Goal: Task Accomplishment & Management: Manage account settings

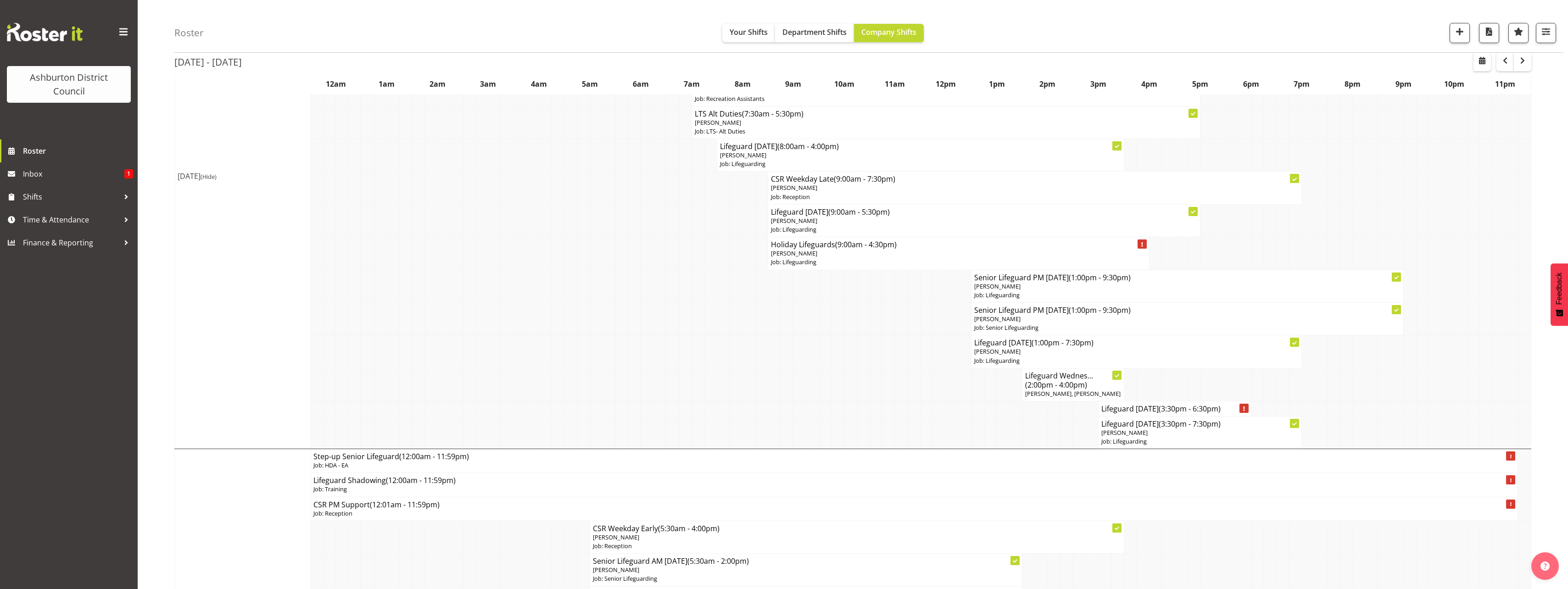
scroll to position [275, 0]
click at [1525, 65] on span "button" at bounding box center [1522, 60] width 11 height 11
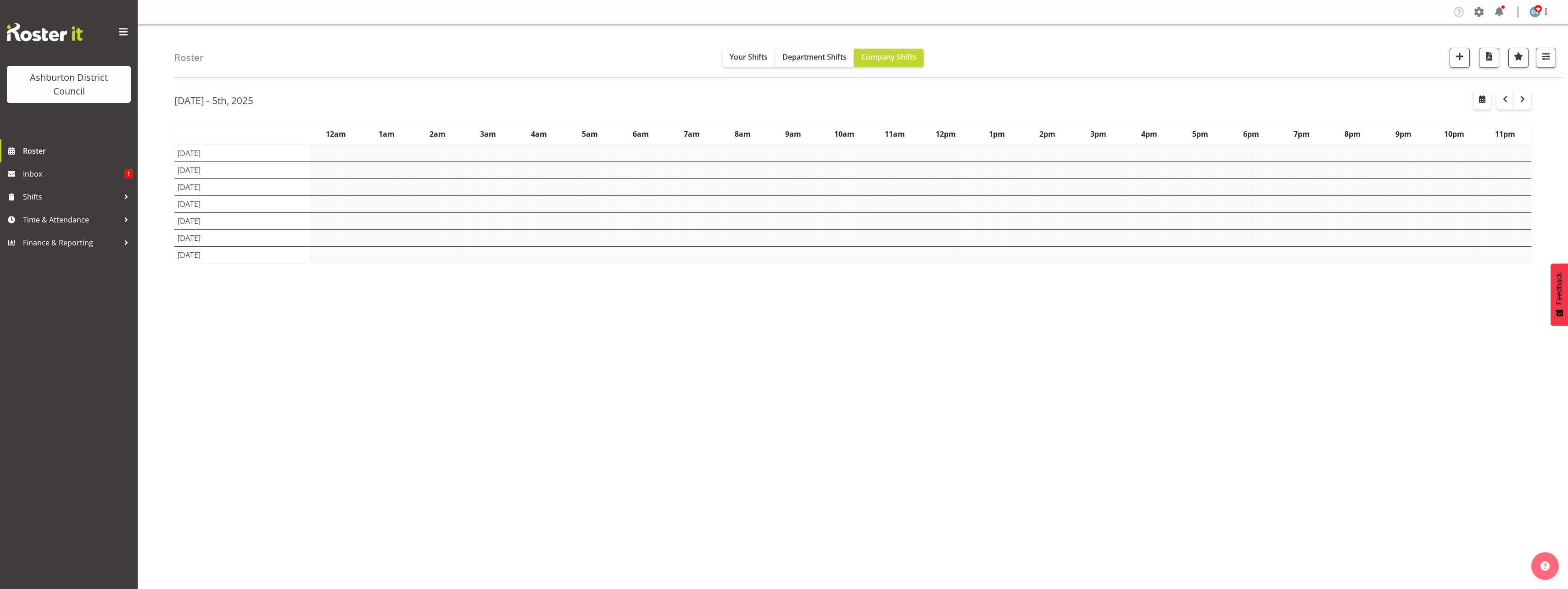
click at [157, 255] on div "Roster Your Shifts Department Shifts Company Shifts 1 Locations [GEOGRAPHIC_DAT…" at bounding box center [853, 238] width 1430 height 426
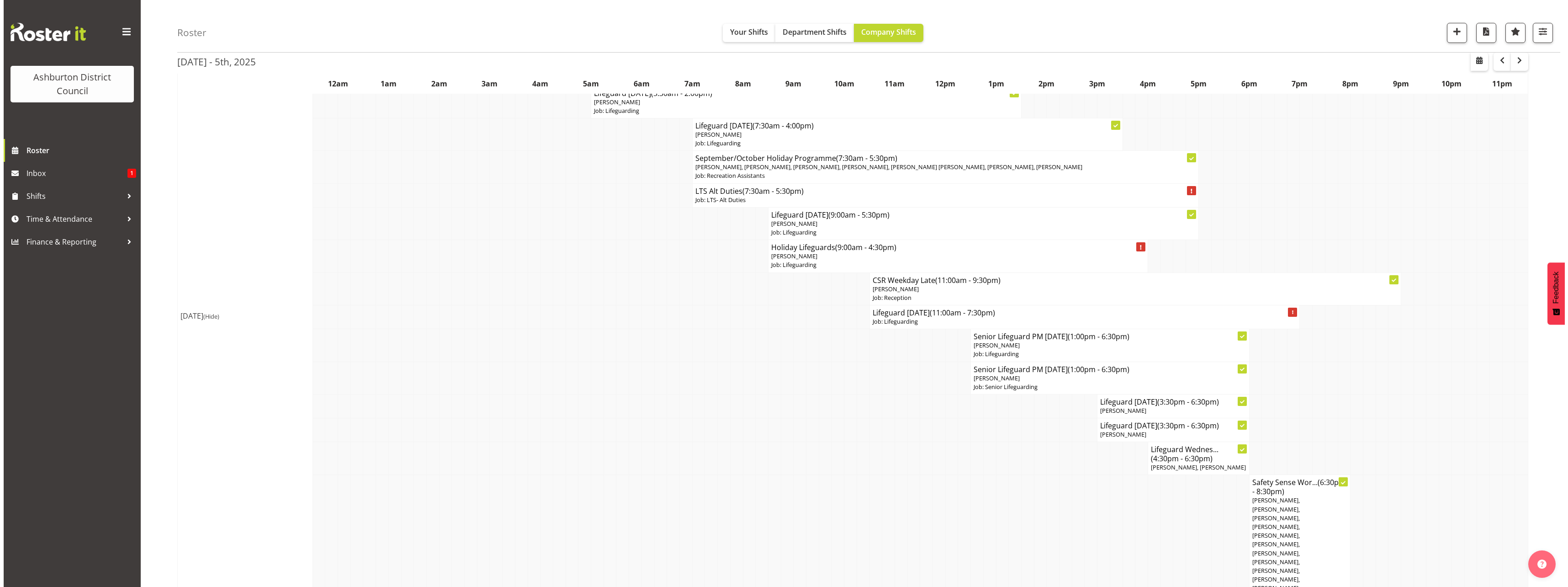
scroll to position [1508, 0]
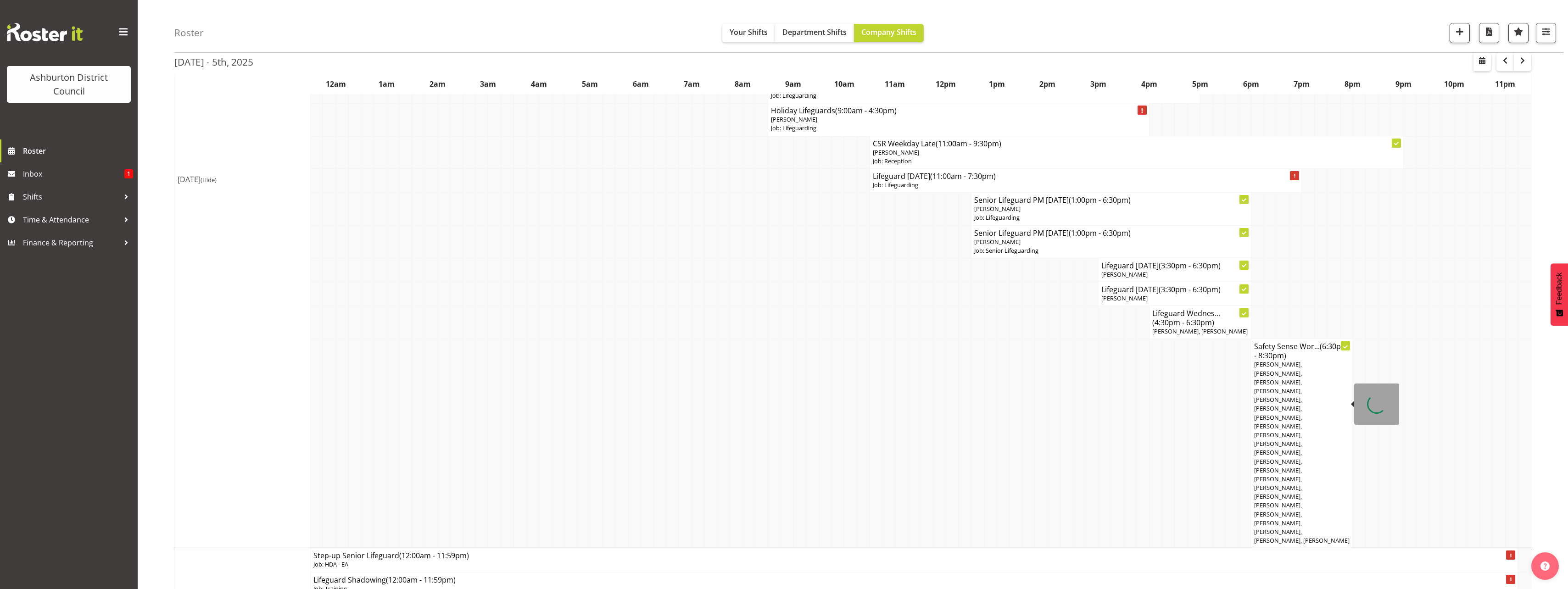
click at [1304, 423] on span "Tessa Wright, Sam Orr, Maxton Rowlands, Lisa Wightman, Gaston di Laudo, Guy Oha…" at bounding box center [1301, 452] width 95 height 185
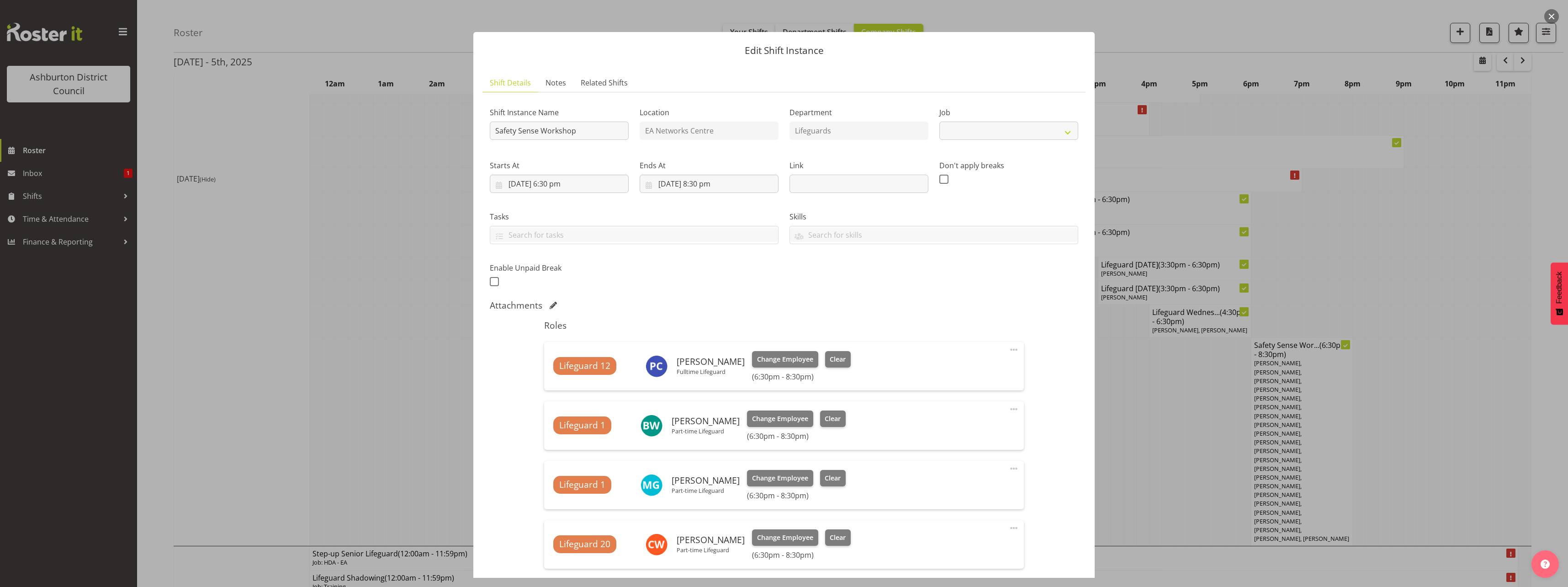
select select "40"
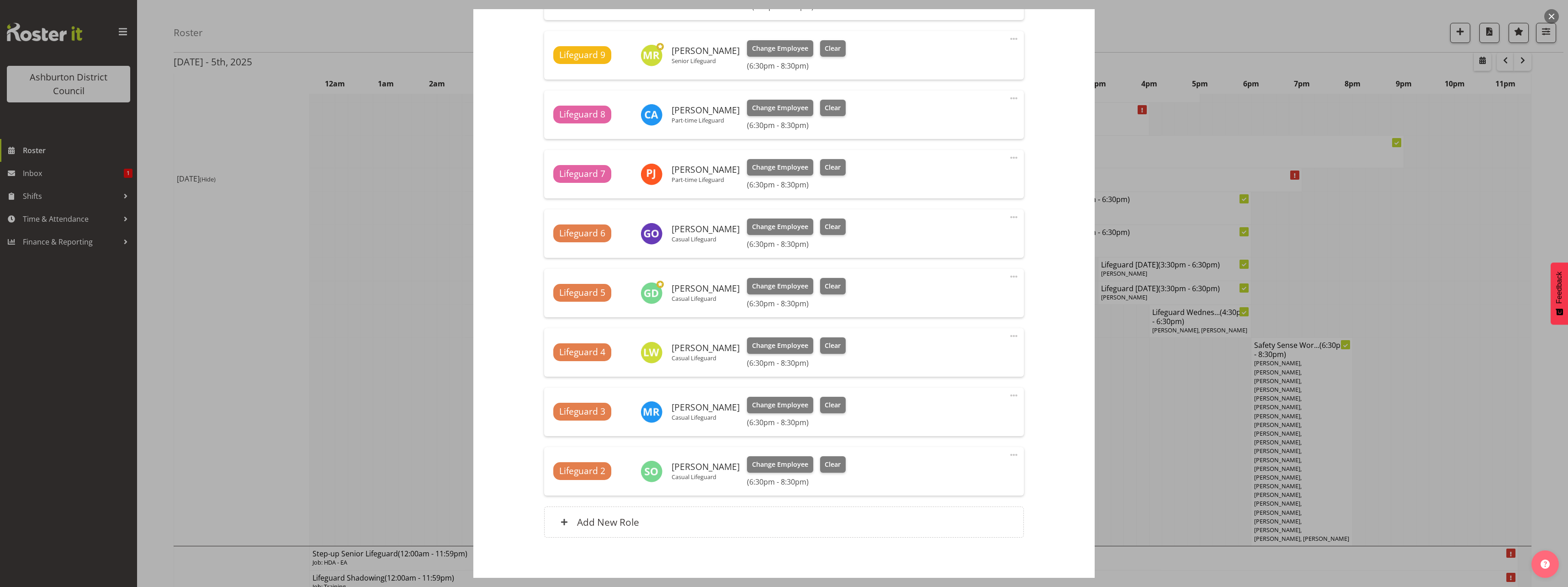
scroll to position [1184, 0]
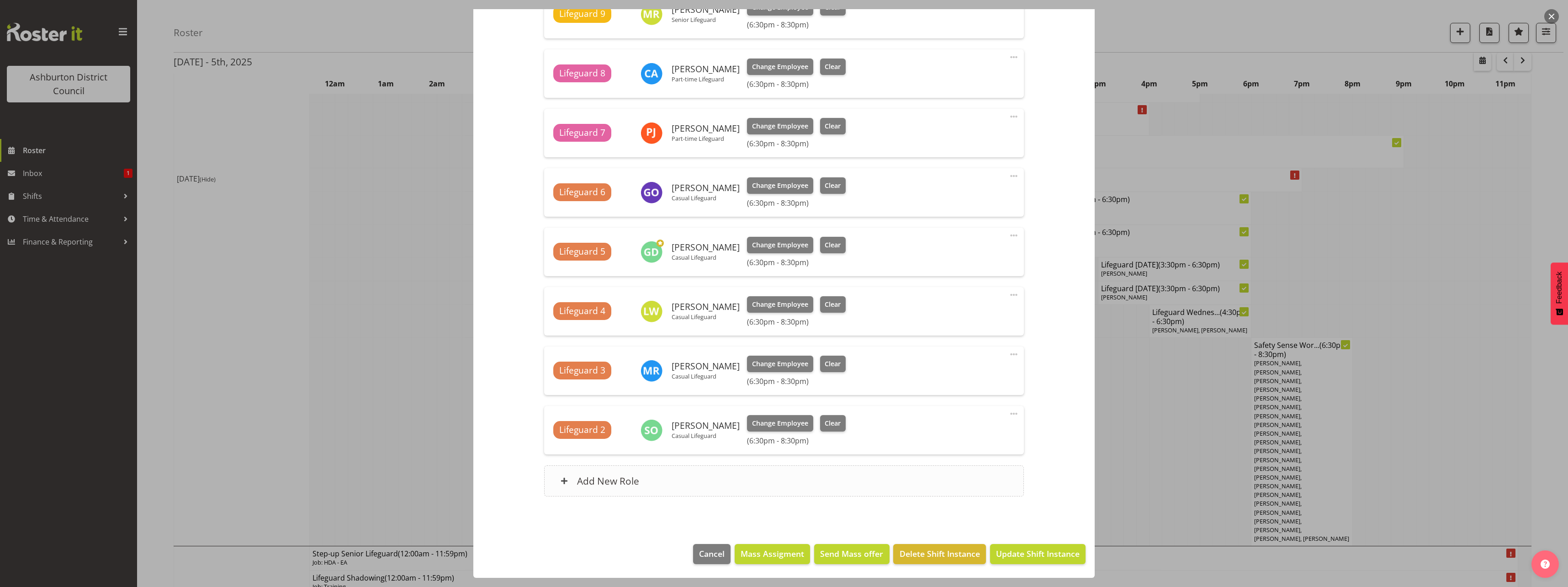
click at [701, 480] on div "Add New Role" at bounding box center [783, 480] width 479 height 31
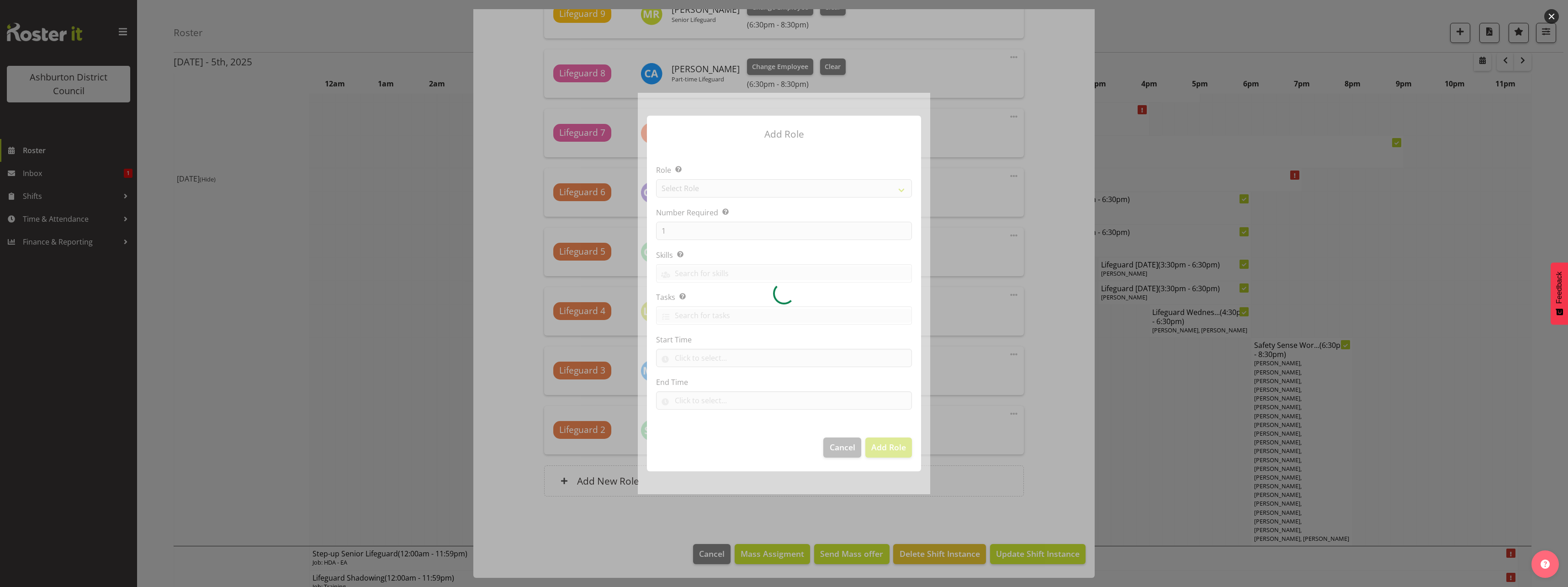
click at [681, 233] on div at bounding box center [784, 293] width 292 height 401
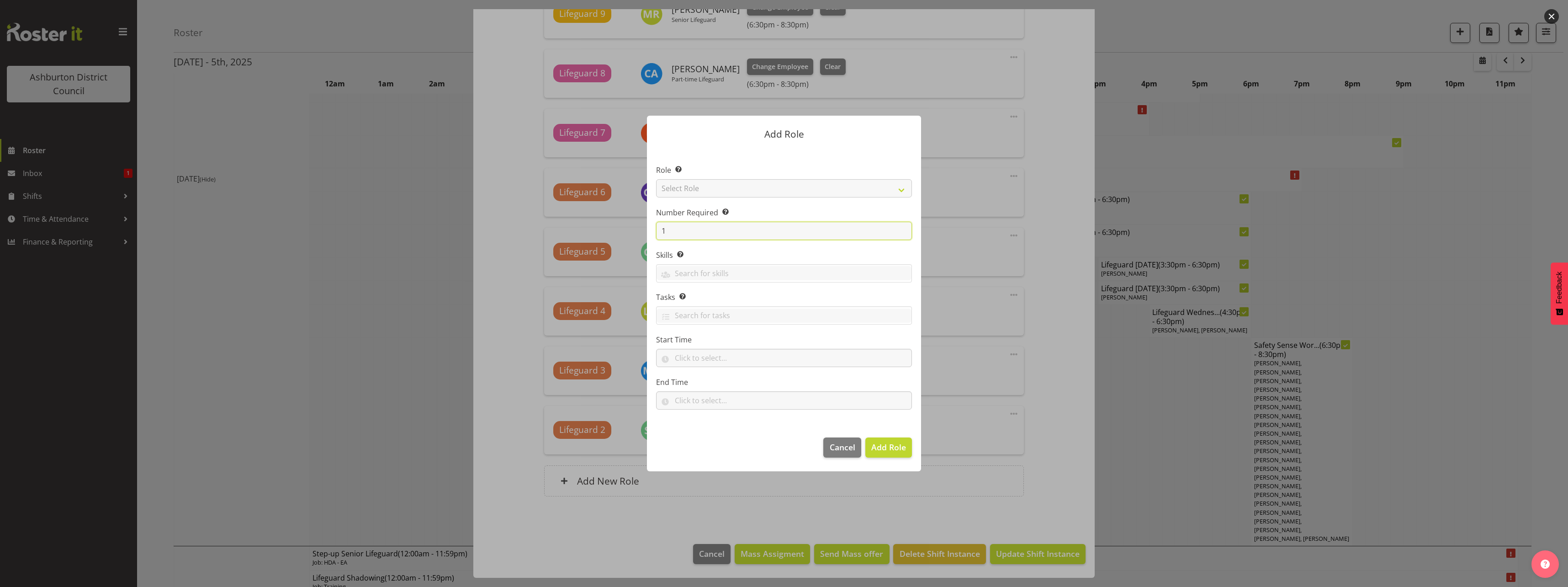
click at [673, 230] on input "1" at bounding box center [784, 231] width 256 height 18
type input "2"
click at [755, 184] on select "Select Role AAGM Deputy Director AAGM Director Archivist Childrens Librarian Co…" at bounding box center [784, 188] width 256 height 18
select select "64"
click at [656, 179] on select "Select Role AAGM Deputy Director AAGM Director Archivist Childrens Librarian Co…" at bounding box center [784, 188] width 256 height 18
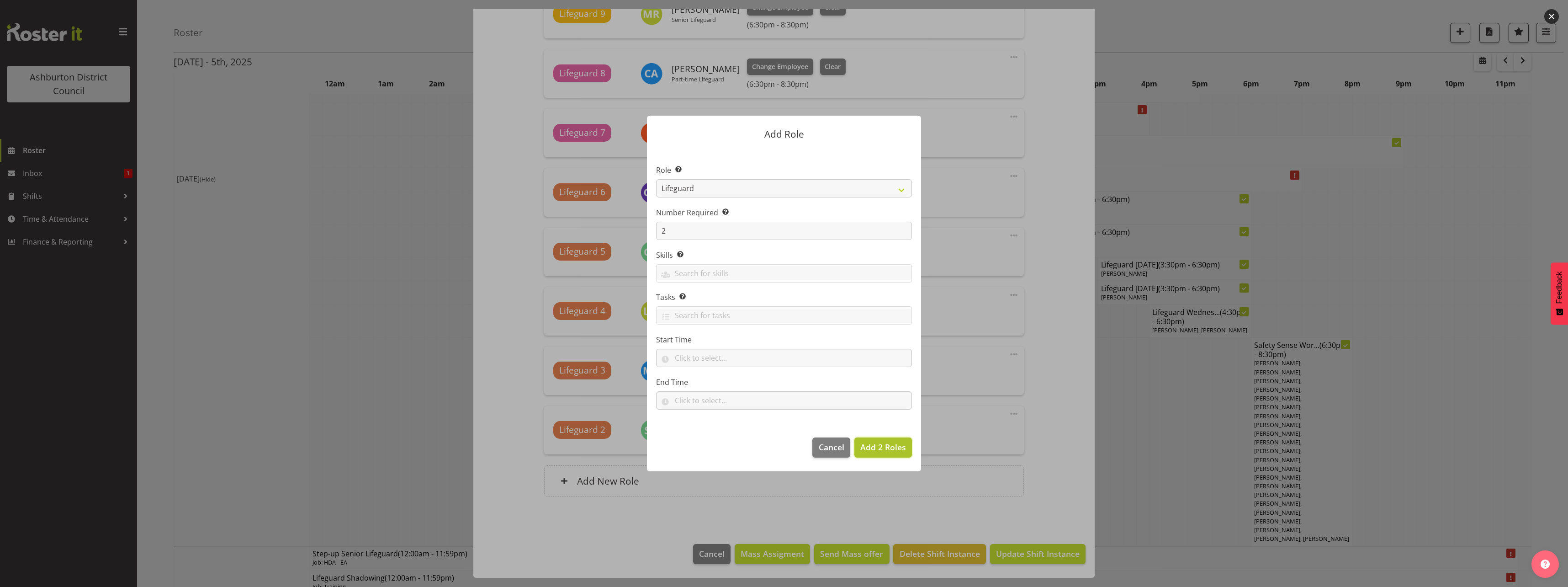
click at [882, 452] on span "Add 2 Roles" at bounding box center [883, 447] width 46 height 11
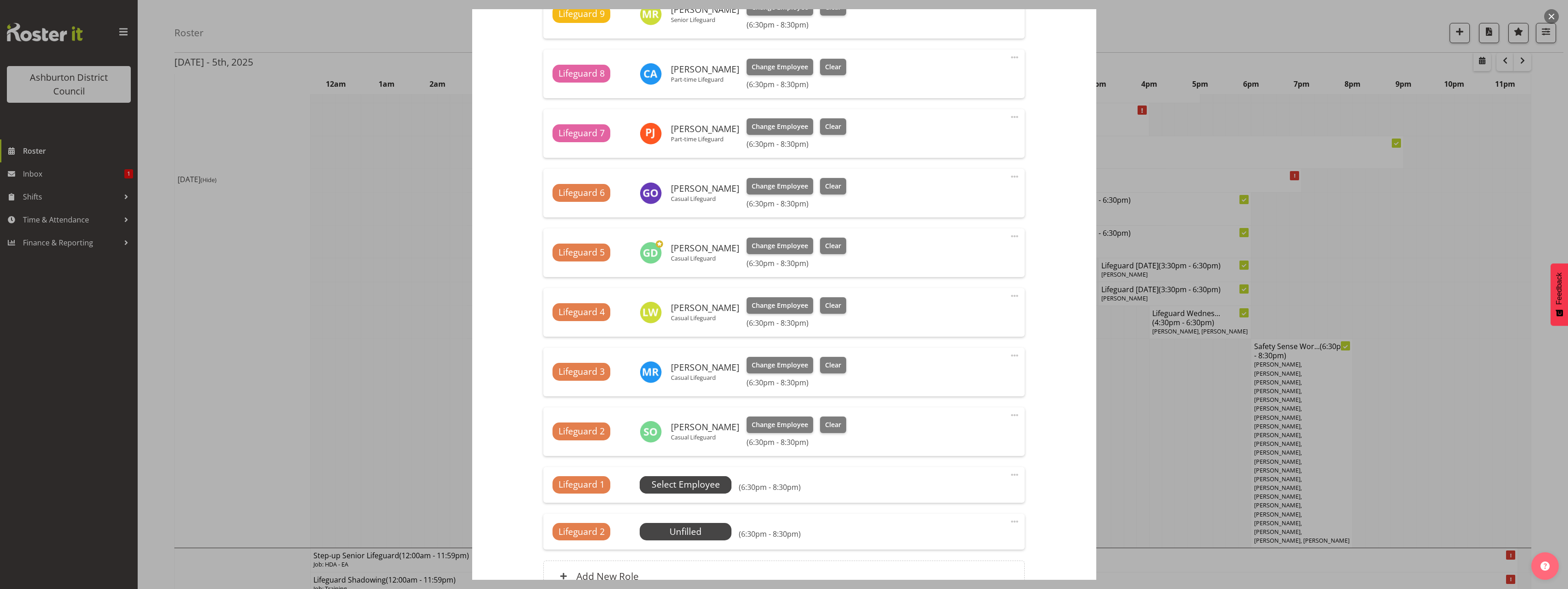
click at [701, 483] on span "Select Employee" at bounding box center [686, 485] width 68 height 13
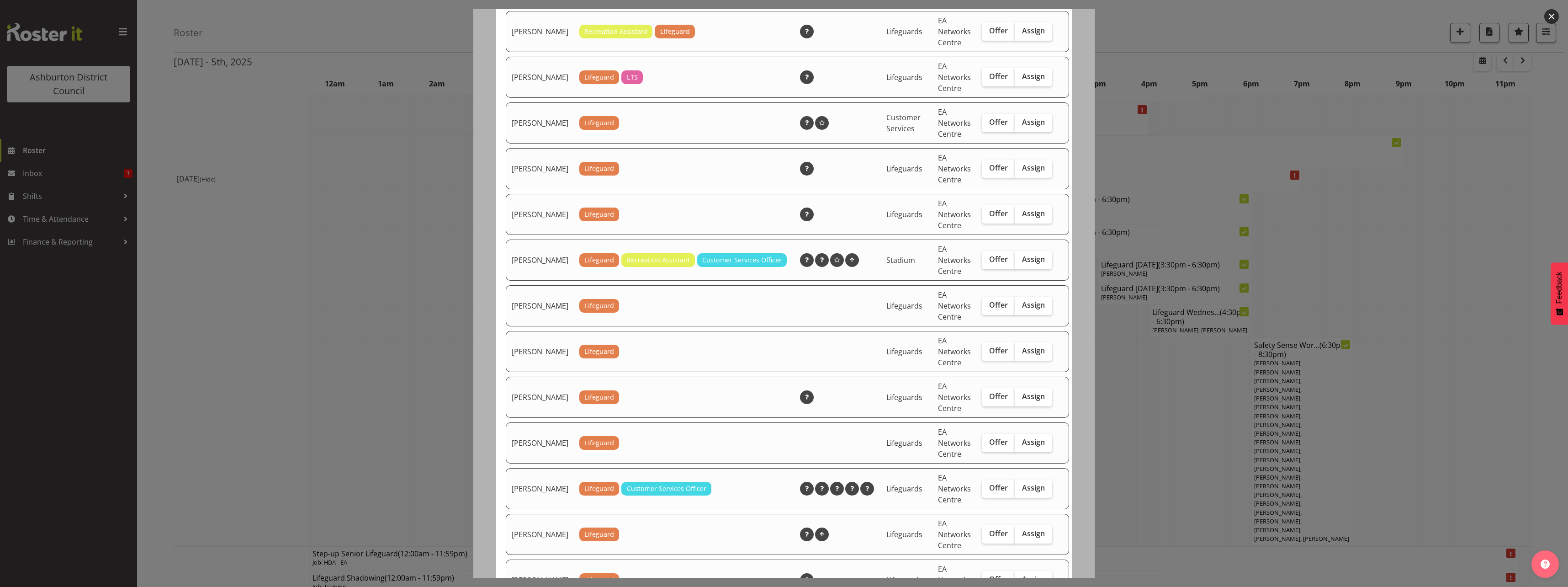
scroll to position [684, 0]
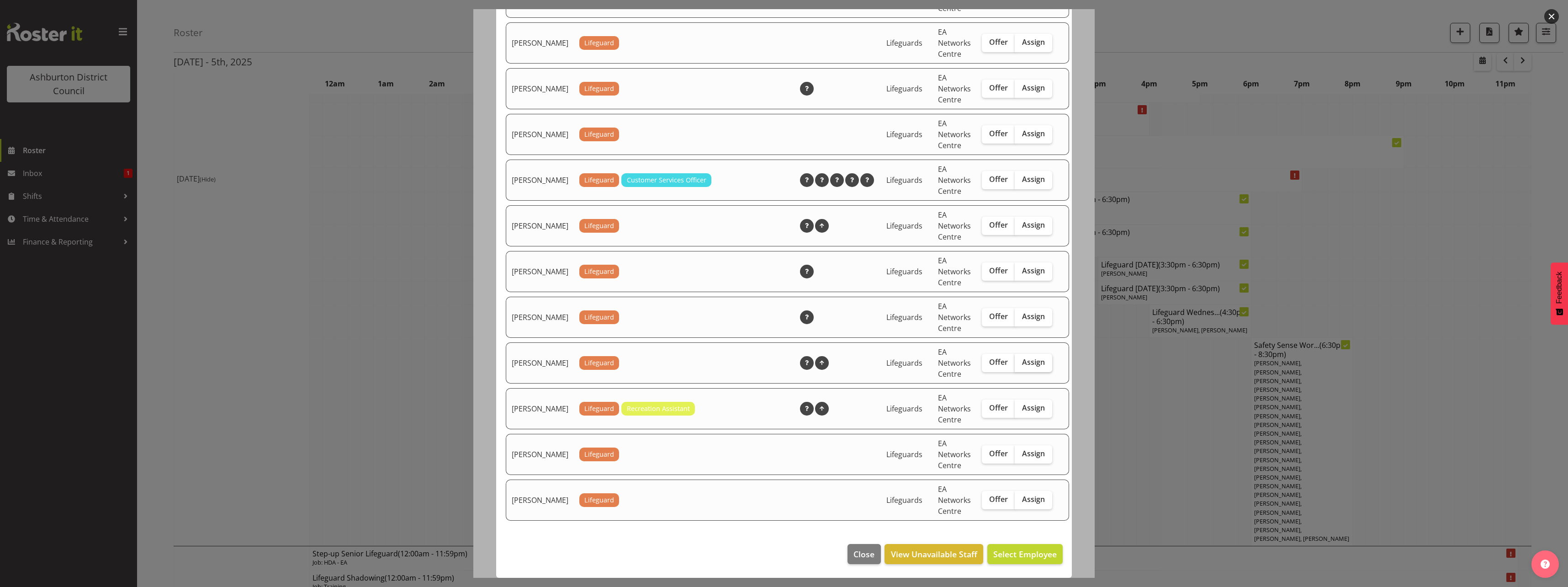
click at [1025, 365] on span "Assign" at bounding box center [1034, 362] width 23 height 9
click at [1021, 365] on input "Assign" at bounding box center [1018, 362] width 6 height 6
checkbox input "true"
click at [1006, 555] on span "Assign Sarah Wilson" at bounding box center [1010, 554] width 93 height 11
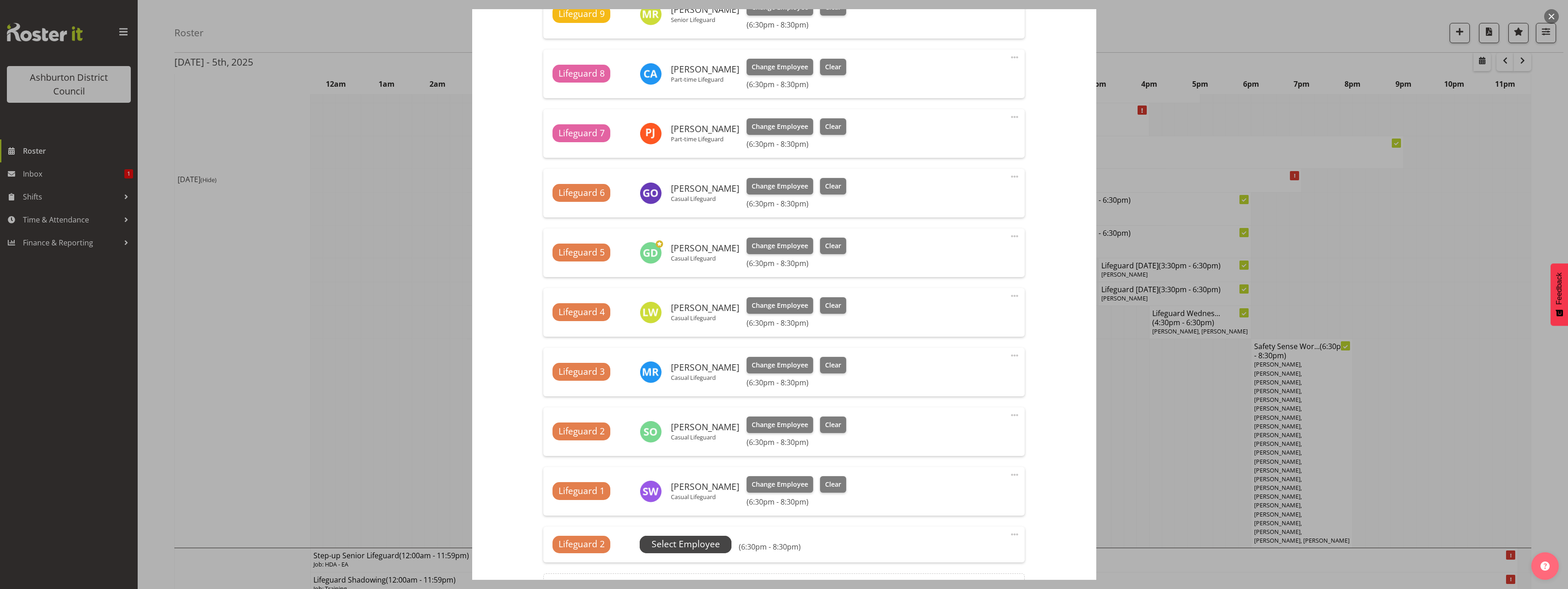
click at [682, 546] on span "Select Employee" at bounding box center [686, 544] width 68 height 13
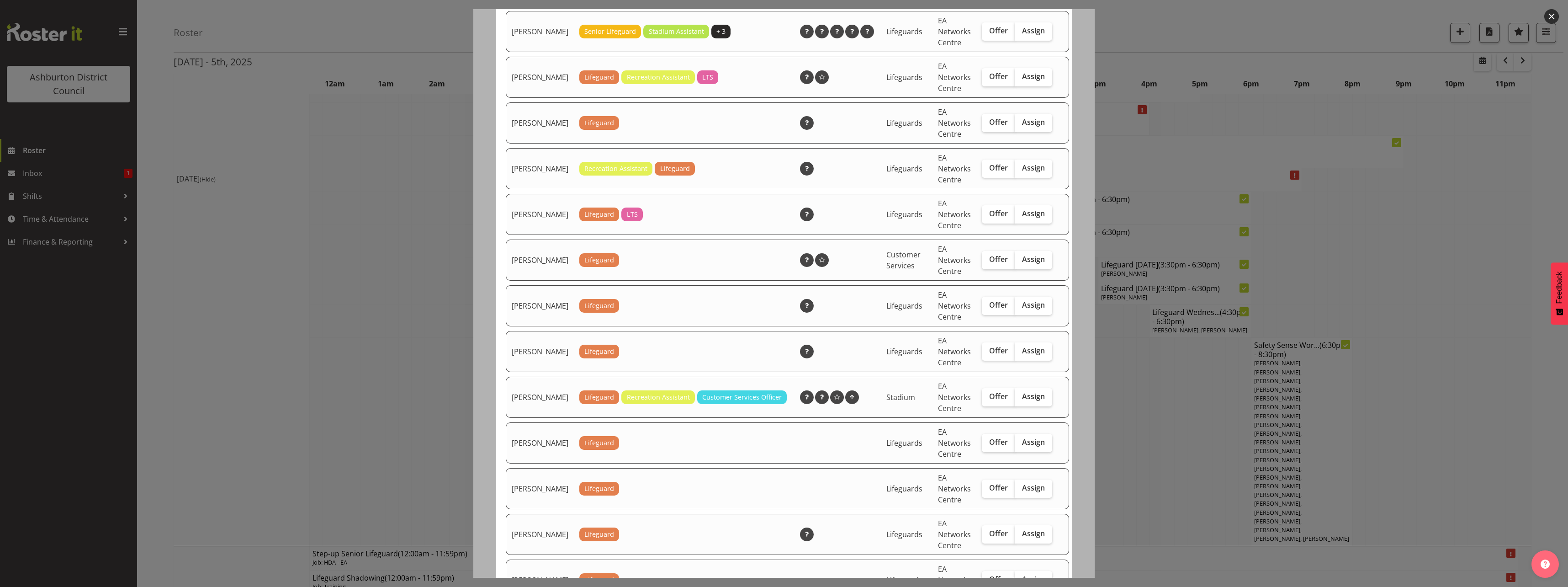
scroll to position [412, 0]
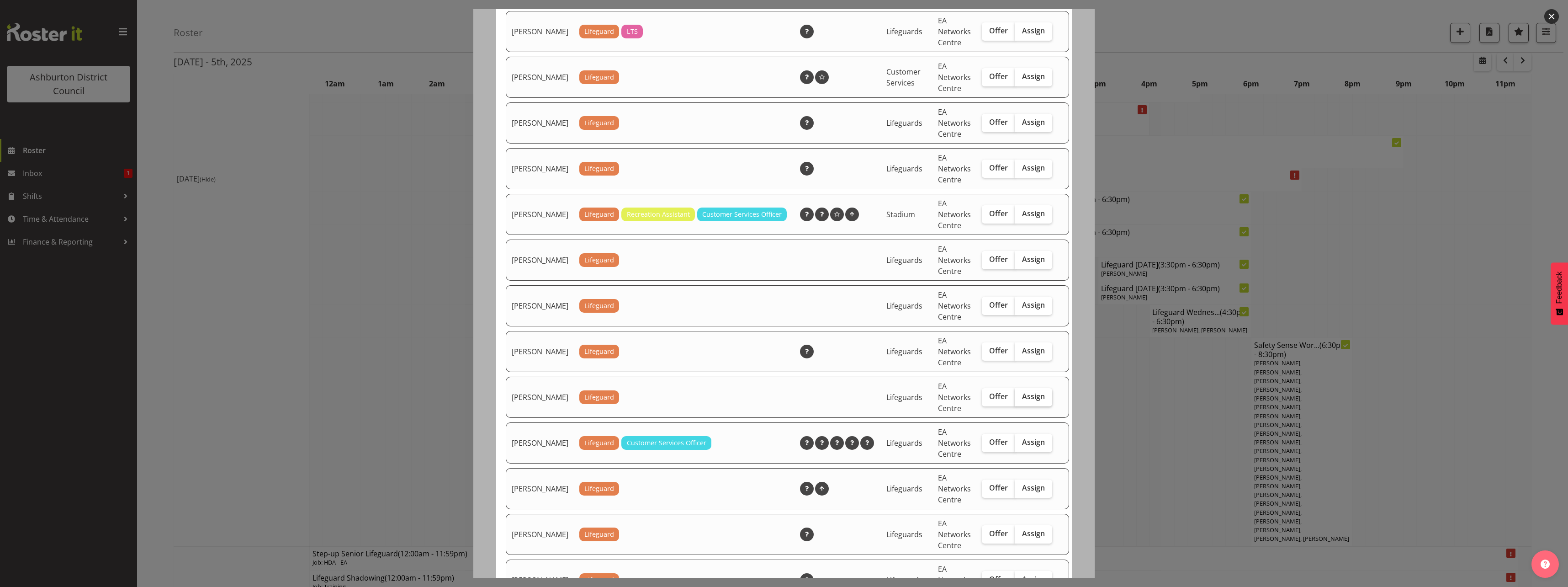
click at [1022, 401] on span "Assign" at bounding box center [1034, 396] width 23 height 9
click at [1015, 399] on input "Assign" at bounding box center [1018, 396] width 6 height 6
checkbox input "true"
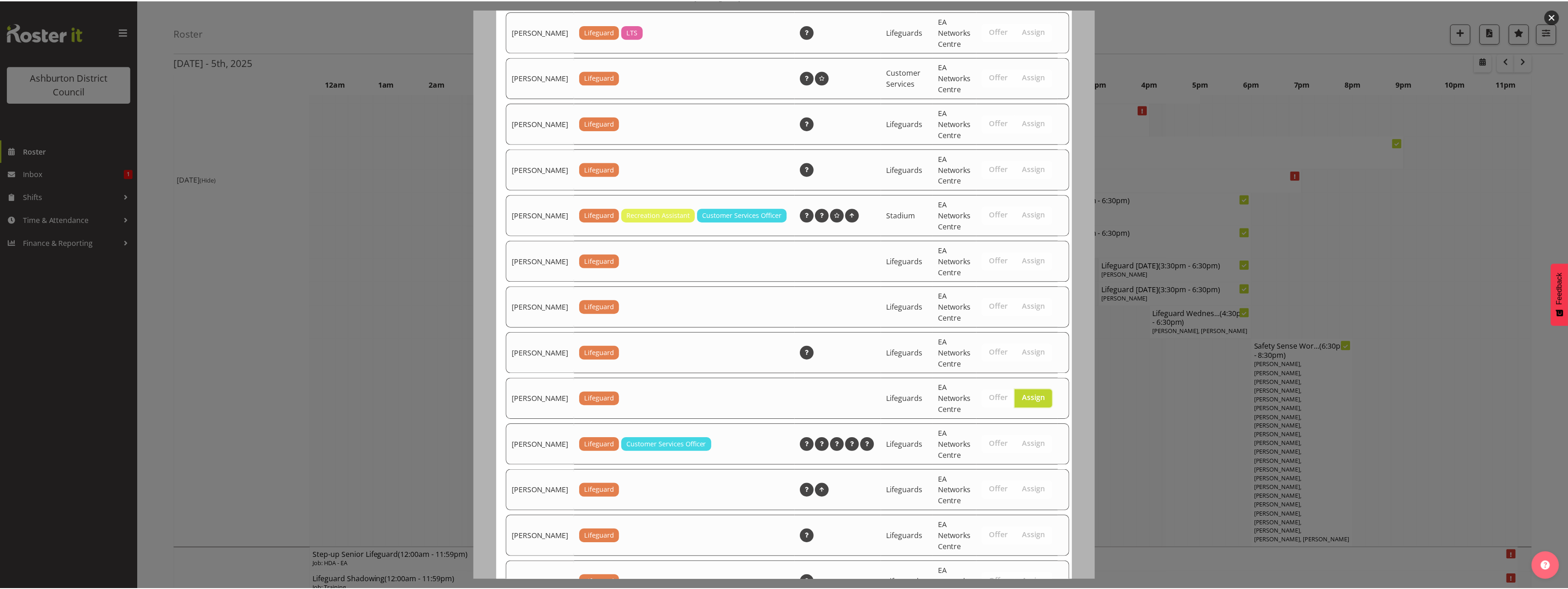
scroll to position [641, 0]
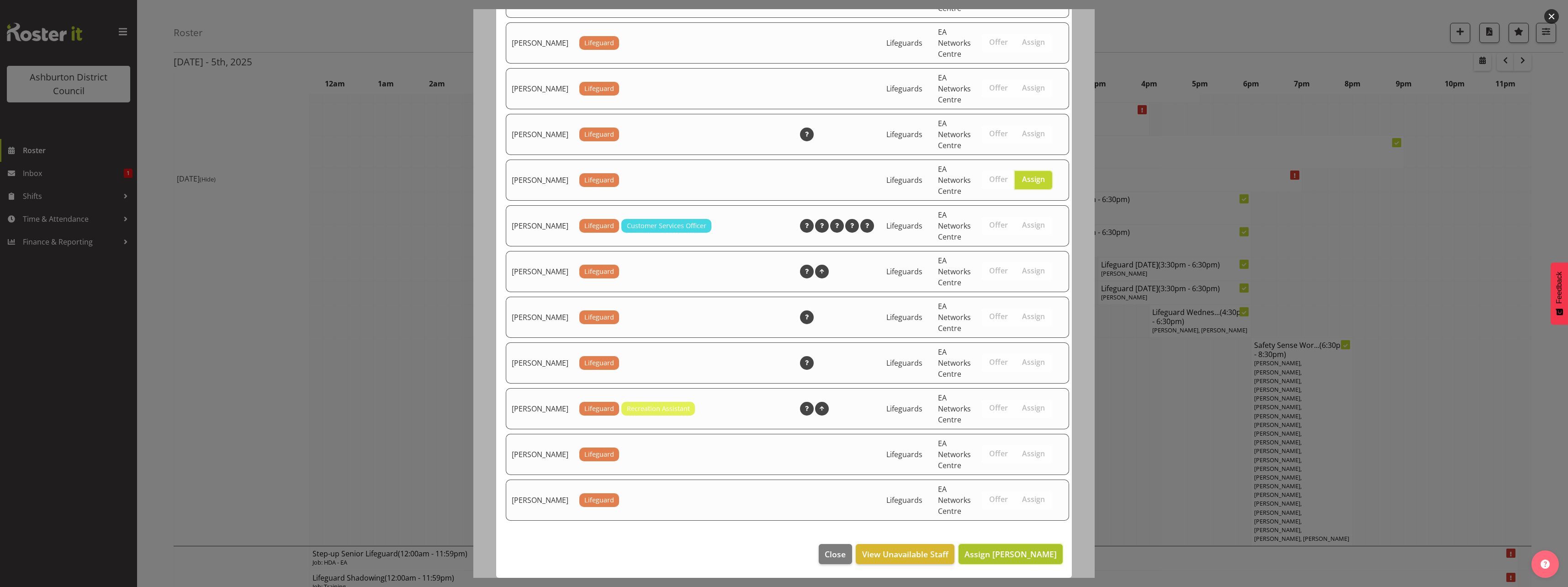
click at [1001, 555] on span "Assign Maddie Marshall" at bounding box center [1010, 554] width 93 height 11
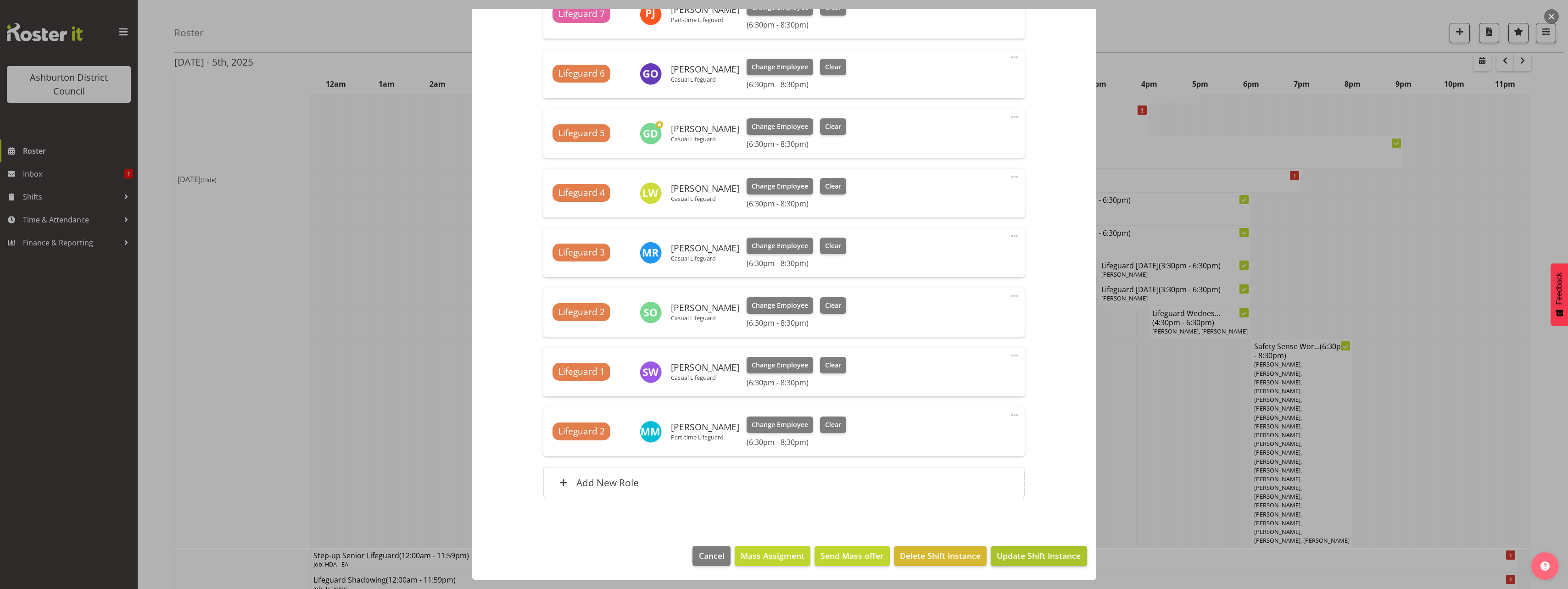
scroll to position [1559, 0]
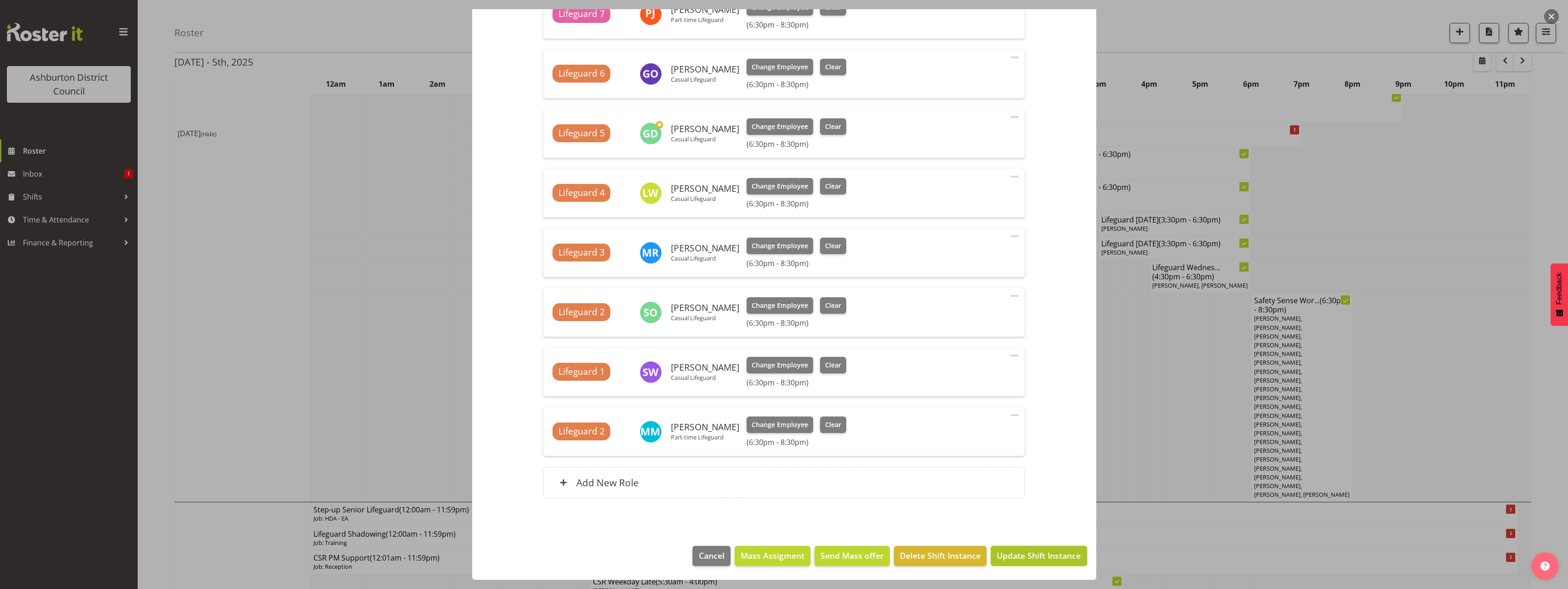
click at [1026, 557] on span "Update Shift Instance" at bounding box center [1038, 555] width 84 height 12
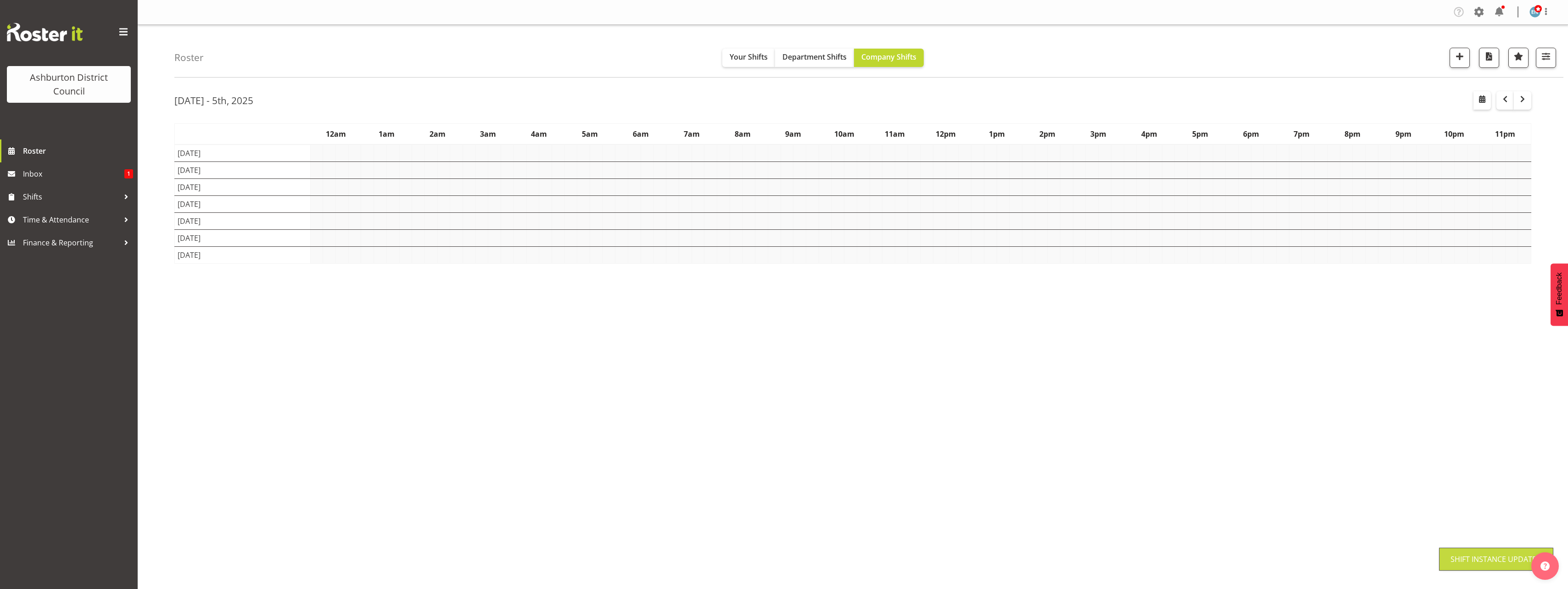
scroll to position [0, 0]
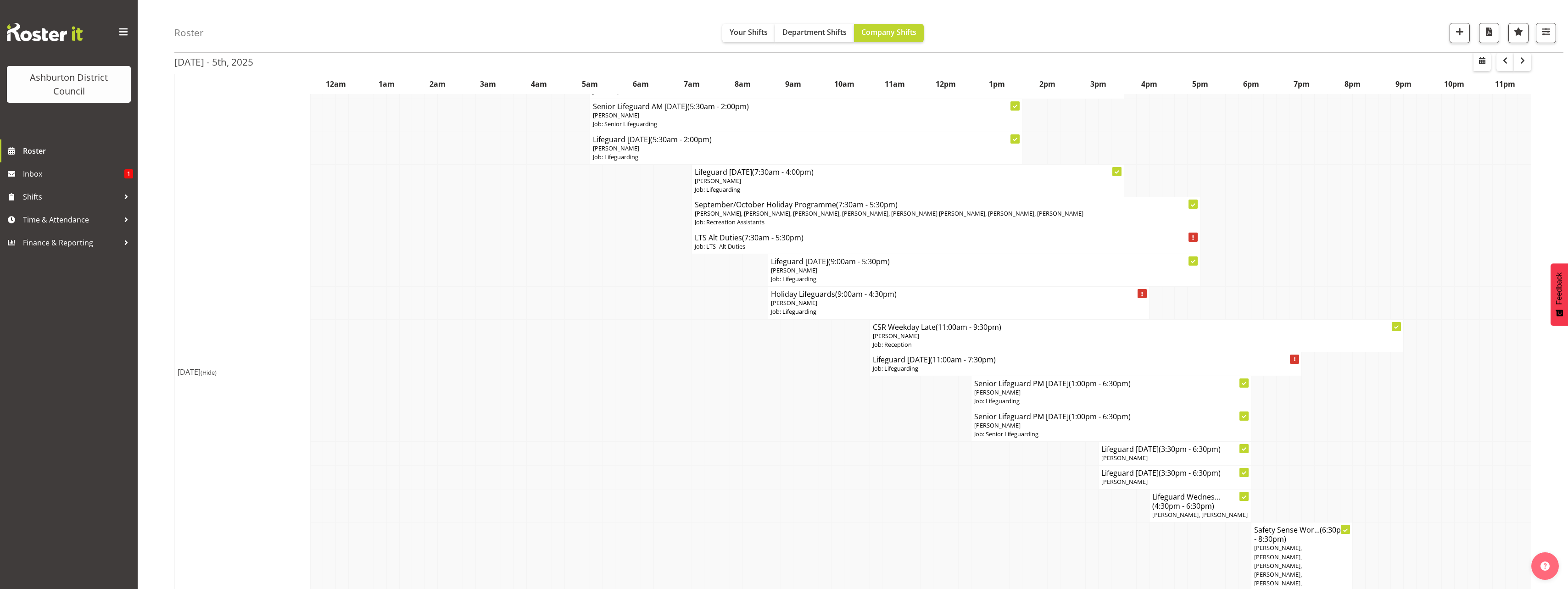
scroll to position [1422, 0]
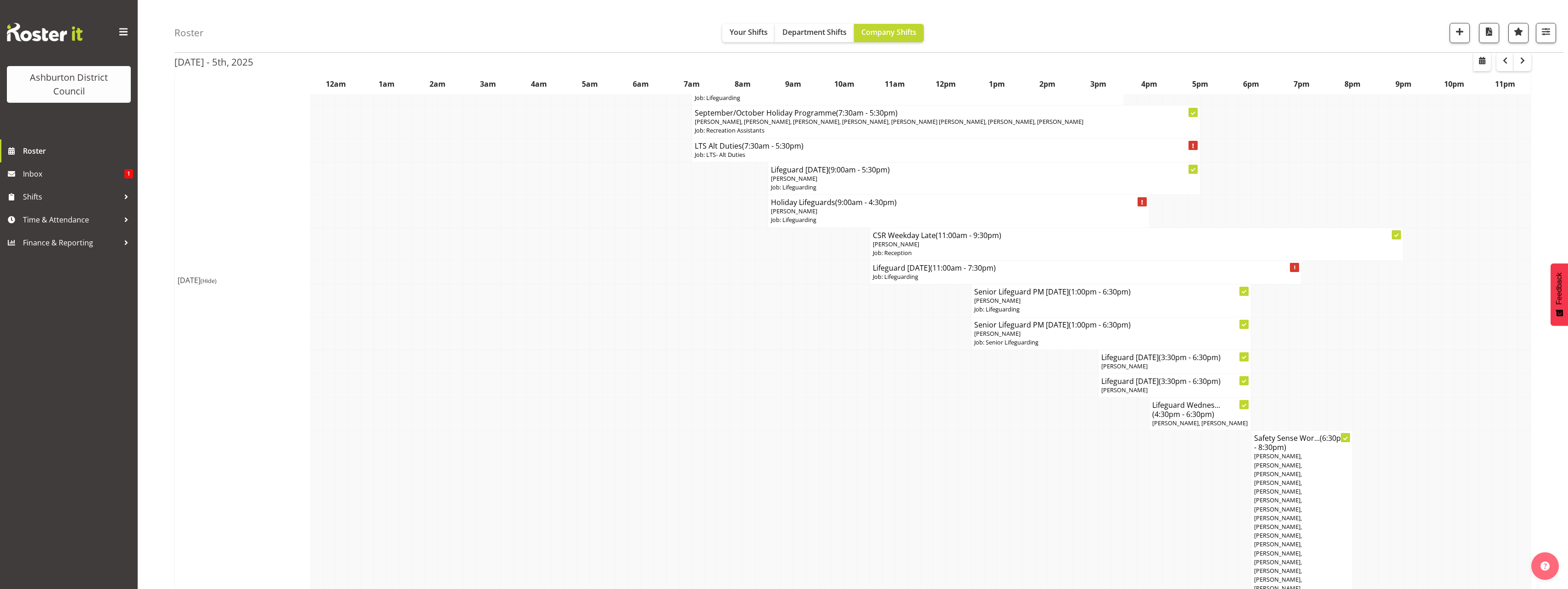
click at [153, 213] on div "Roster Your Shifts Department Shifts Company Shifts 1 Locations [GEOGRAPHIC_DAT…" at bounding box center [853, 595] width 1430 height 3984
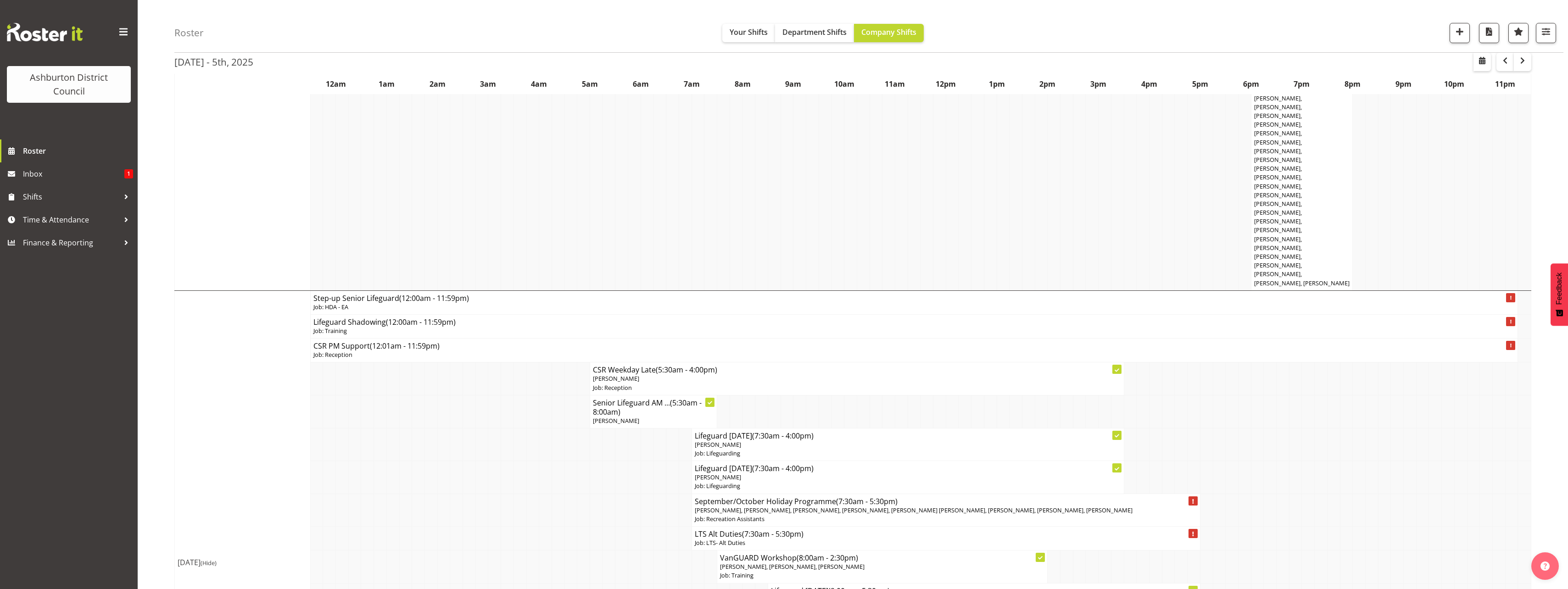
scroll to position [1972, 0]
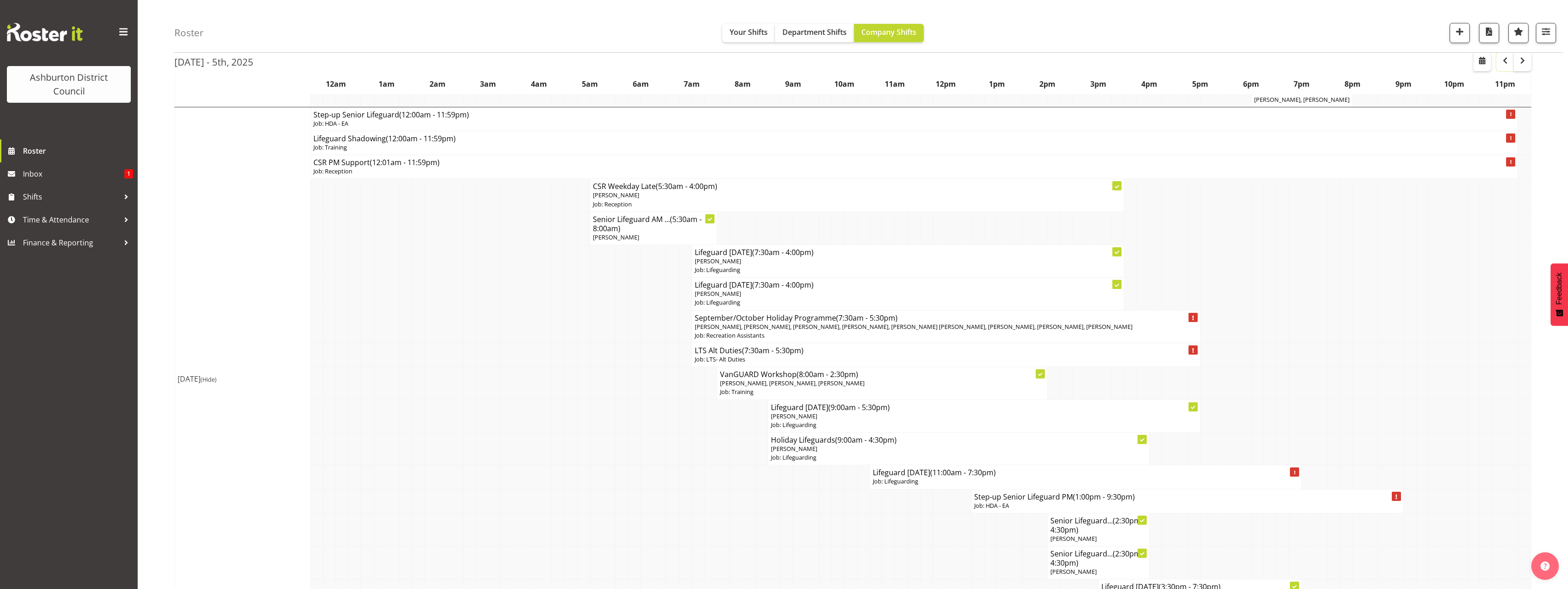
click at [1506, 62] on span "button" at bounding box center [1505, 60] width 11 height 11
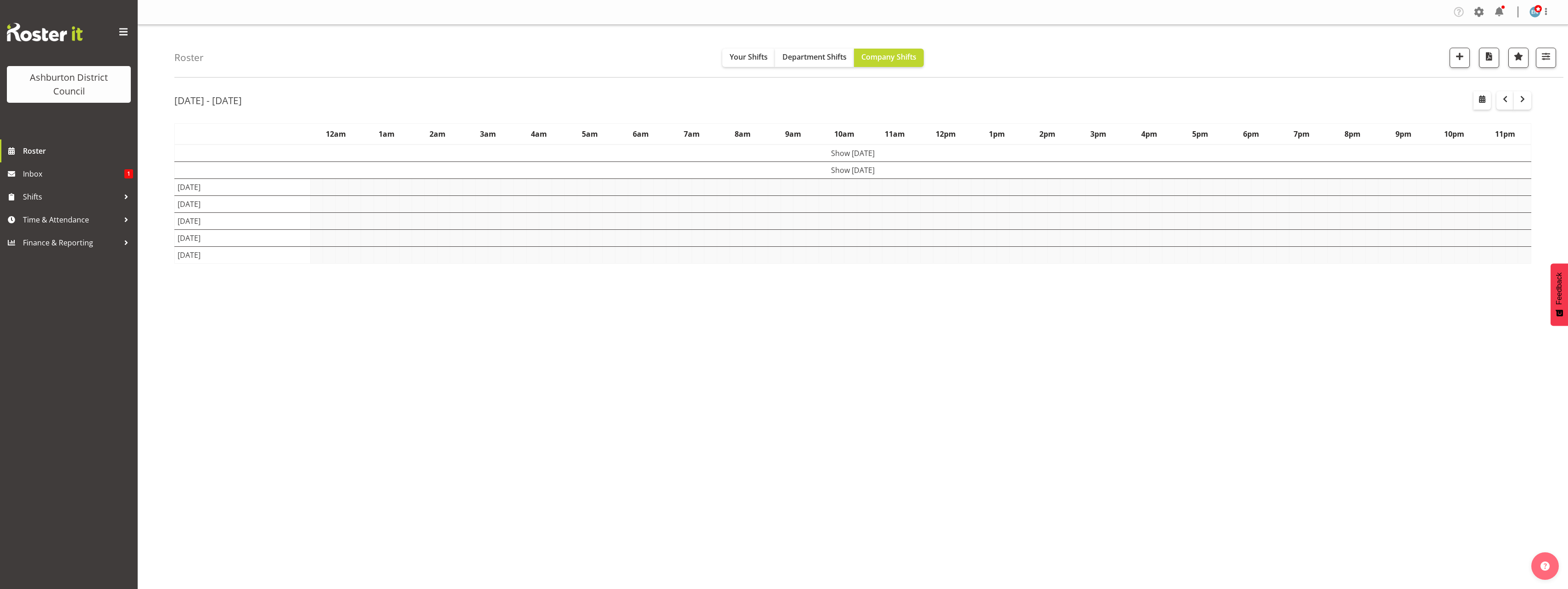
click at [151, 249] on div "Roster Your Shifts Department Shifts Company Shifts 1 Locations [GEOGRAPHIC_DAT…" at bounding box center [853, 238] width 1430 height 426
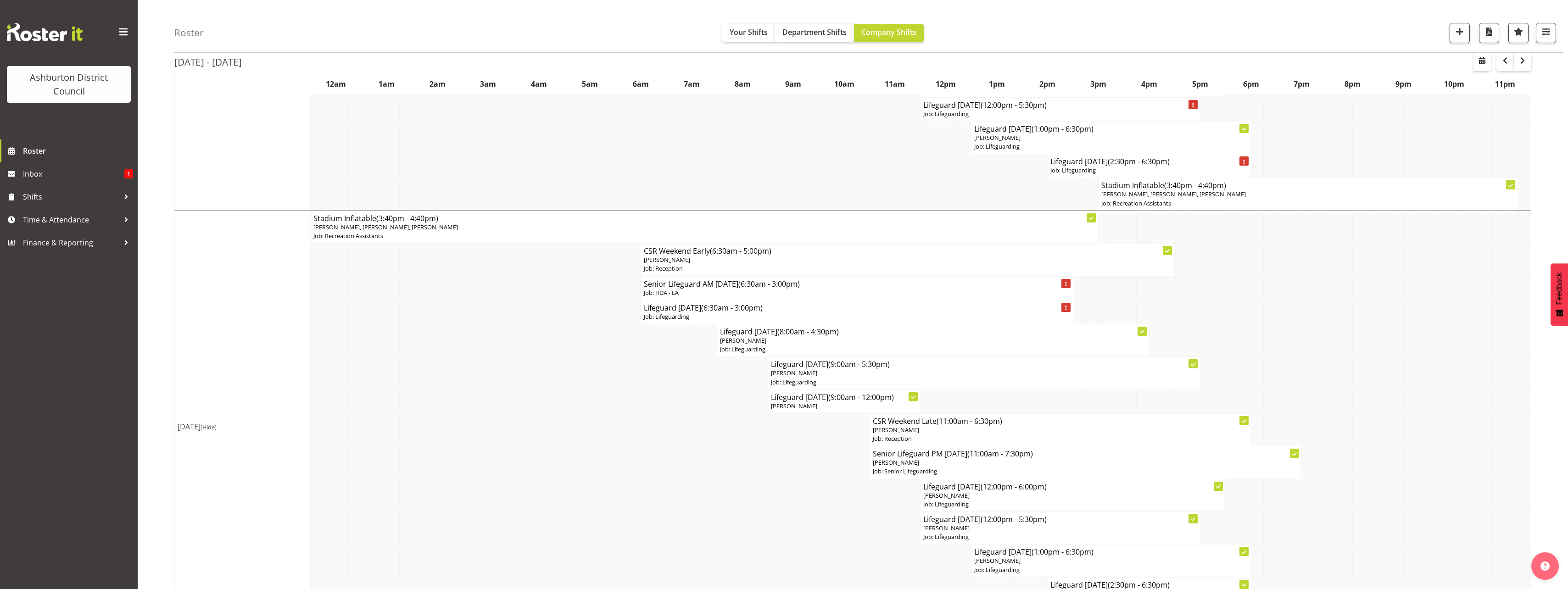
scroll to position [2171, 0]
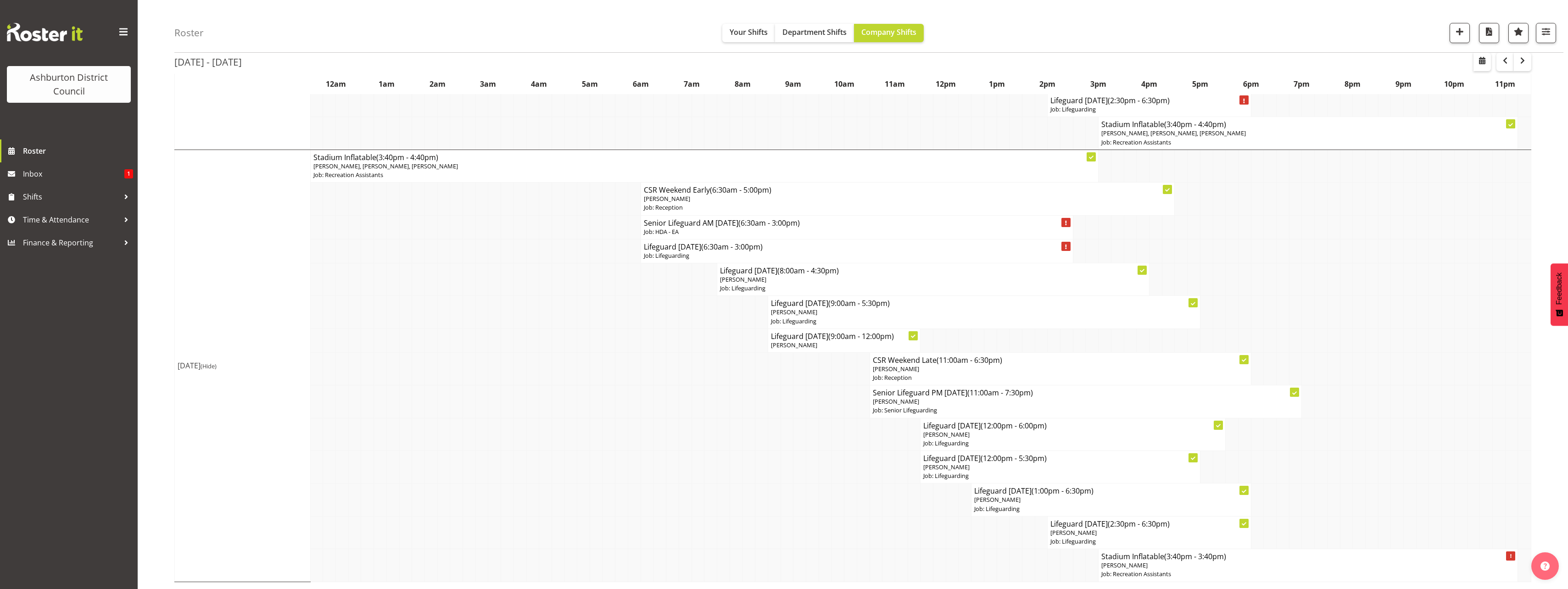
click at [90, 170] on span "Inbox" at bounding box center [74, 174] width 101 height 14
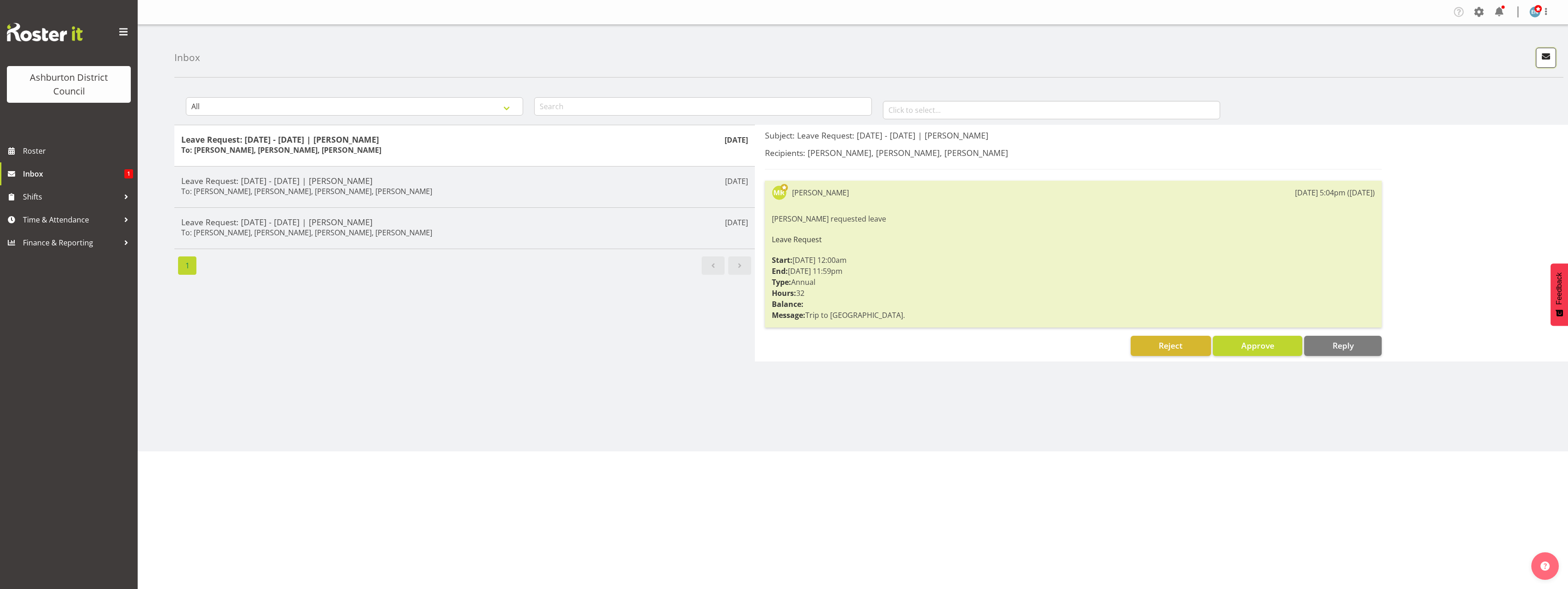
click at [1547, 57] on span "button" at bounding box center [1546, 57] width 12 height 12
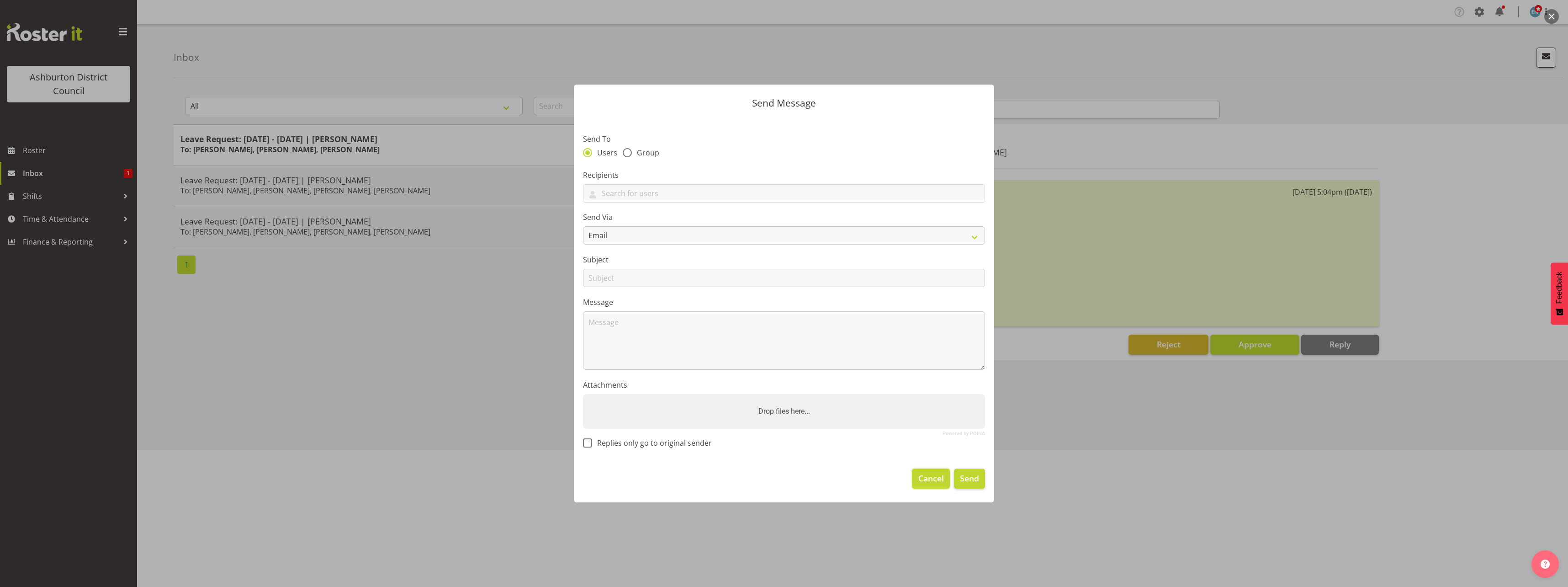
click at [923, 482] on span "Cancel" at bounding box center [931, 478] width 26 height 12
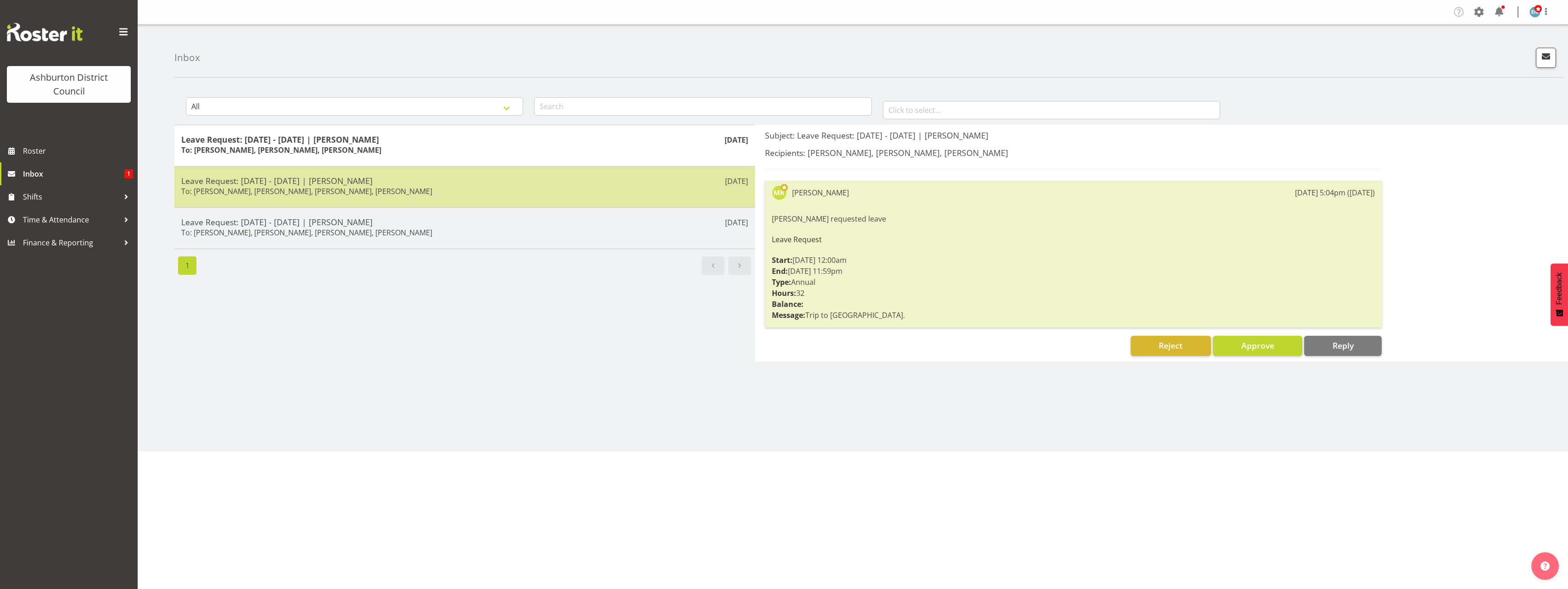
click at [283, 192] on h6 "To: Ellen McManus, Hayley Dickson, John Tarry, Richard Wood" at bounding box center [306, 191] width 251 height 9
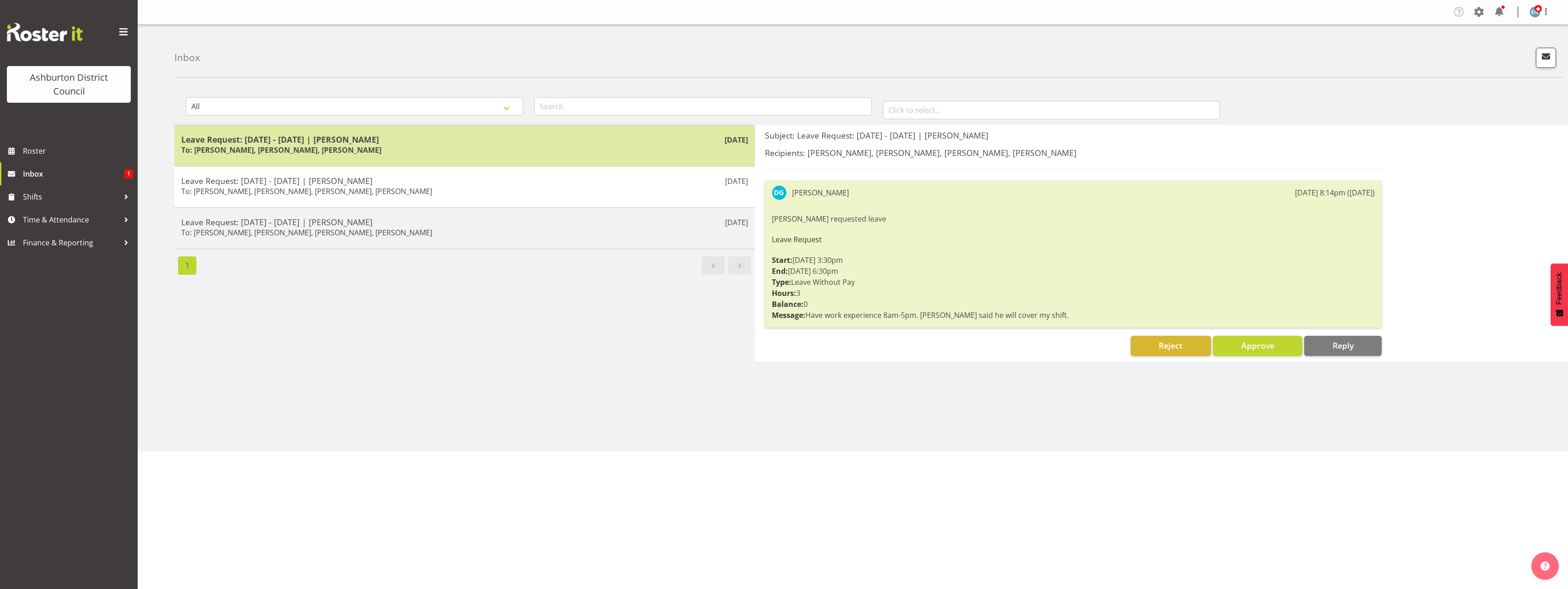
click at [357, 153] on div "Leave Request: 15/10/25 - 18/10/25 | Megan Rutter To: Ellen McManus, Hayley Dic…" at bounding box center [464, 145] width 567 height 23
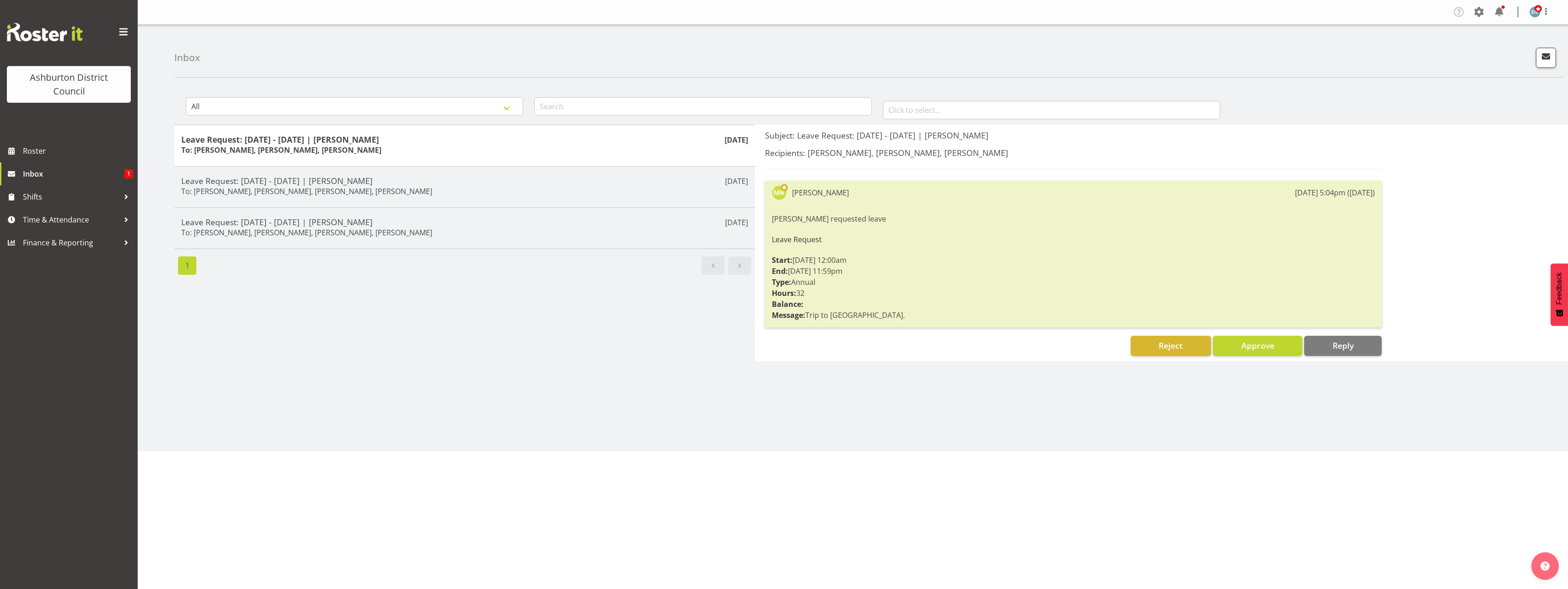
drag, startPoint x: 382, startPoint y: 148, endPoint x: 686, endPoint y: 365, distance: 373.5
click at [686, 365] on div "All General Shift Offers Shift Swap Offers Leave Requests January February Marc…" at bounding box center [871, 268] width 1394 height 367
click at [74, 146] on span "Roster" at bounding box center [78, 151] width 110 height 14
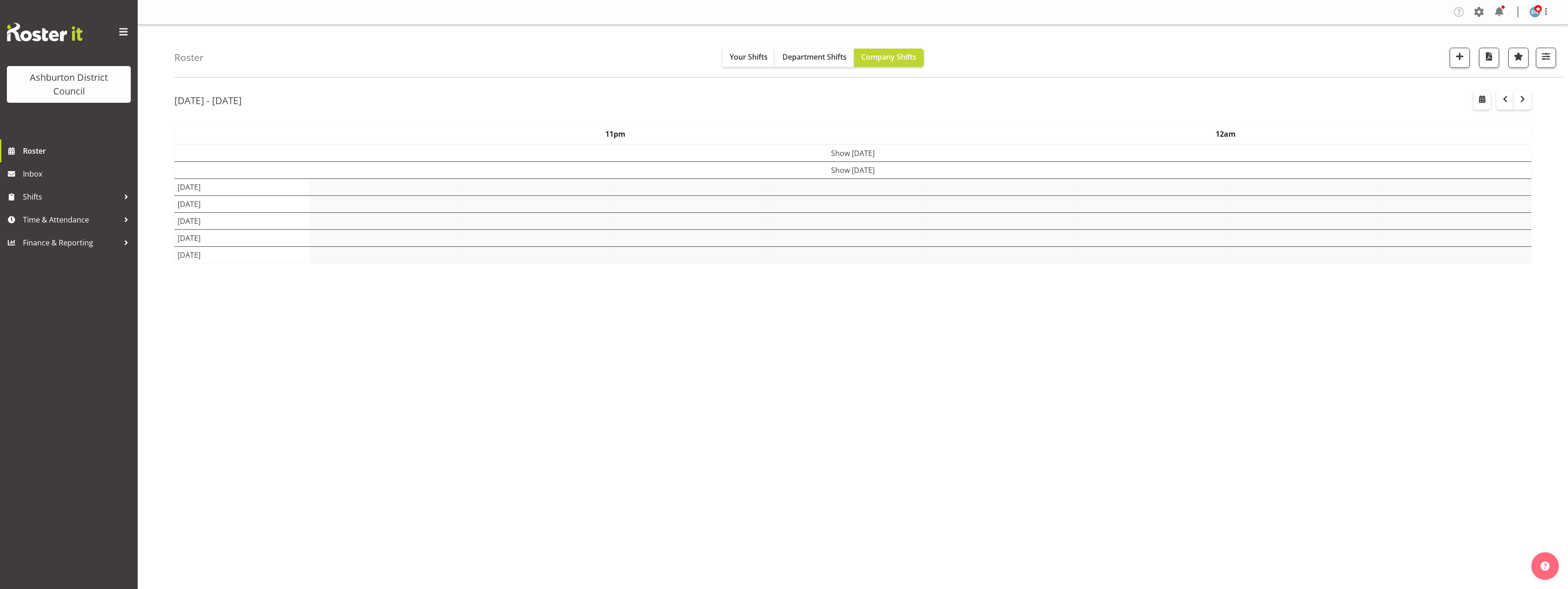
click at [146, 228] on div "Roster Your Shifts Department Shifts Company Shifts 1 Locations [GEOGRAPHIC_DAT…" at bounding box center [853, 238] width 1430 height 426
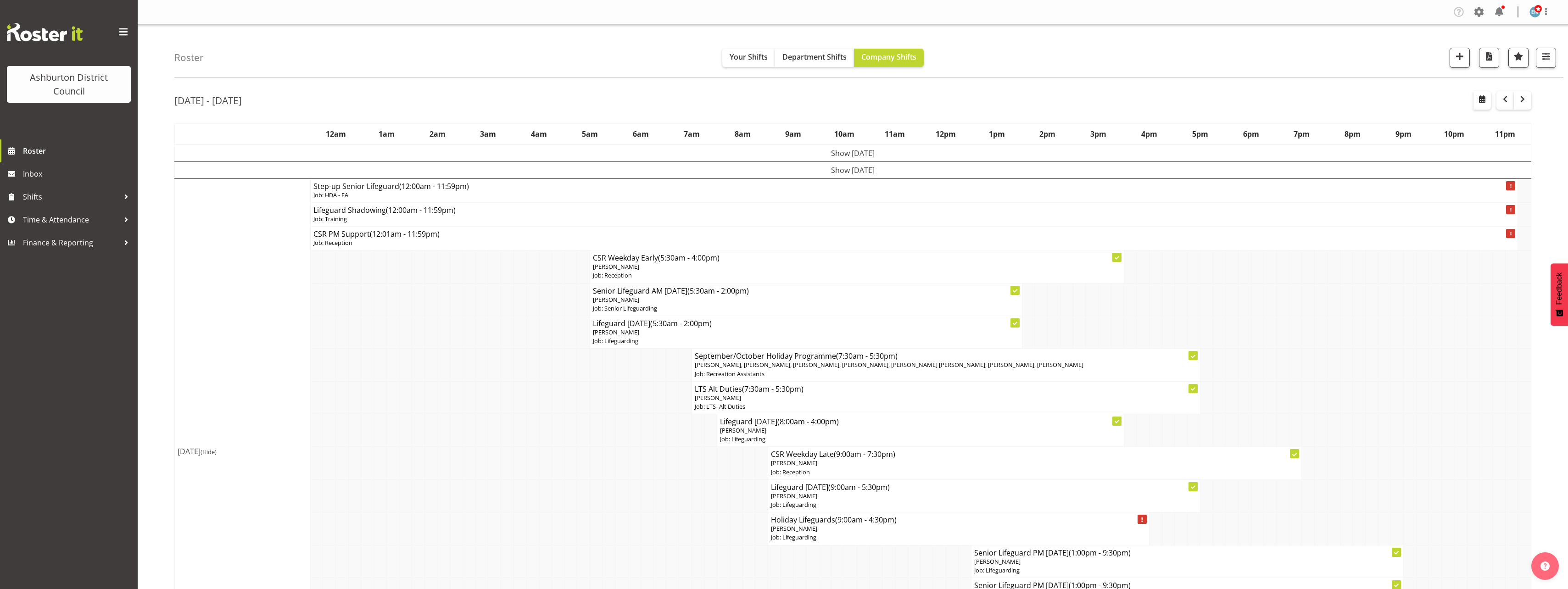
scroll to position [46, 0]
